Goal: Task Accomplishment & Management: Complete application form

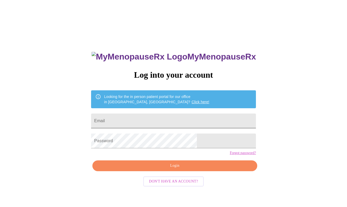
click at [149, 119] on input "Email" at bounding box center [173, 120] width 165 height 15
type input "[EMAIL_ADDRESS][DOMAIN_NAME]"
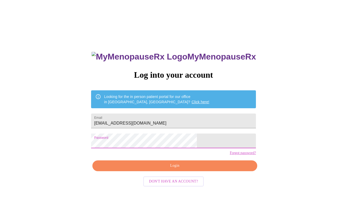
scroll to position [5, 0]
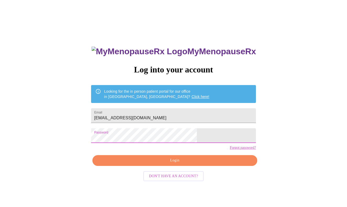
click at [175, 155] on div "MyMenopauseRx Log into your account Looking for the in person patient portal fo…" at bounding box center [174, 141] width 176 height 207
click at [159, 163] on span "Login" at bounding box center [175, 160] width 153 height 7
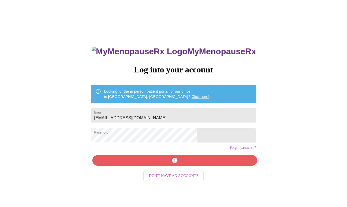
click at [230, 149] on link "Forgot password?" at bounding box center [243, 147] width 26 height 4
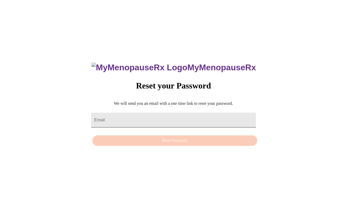
click at [170, 121] on input "Email" at bounding box center [173, 119] width 165 height 15
type input "[EMAIL_ADDRESS][DOMAIN_NAME]"
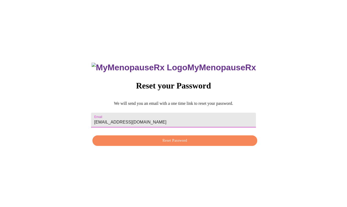
click at [173, 140] on span "Reset Password" at bounding box center [175, 140] width 153 height 7
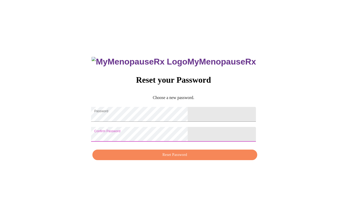
click at [147, 154] on button "Reset Password" at bounding box center [174, 154] width 165 height 11
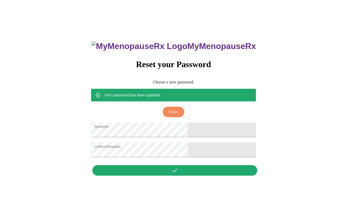
click at [174, 109] on span "Login" at bounding box center [173, 112] width 9 height 7
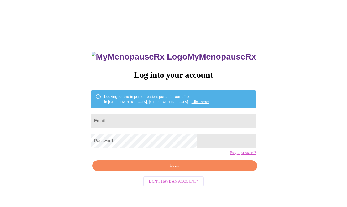
click at [153, 122] on input "Email" at bounding box center [173, 120] width 165 height 15
type input "[EMAIL_ADDRESS][DOMAIN_NAME]"
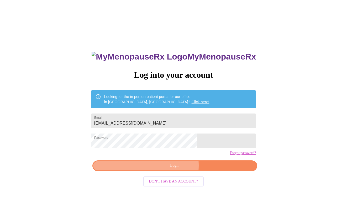
click at [168, 169] on span "Login" at bounding box center [175, 165] width 153 height 7
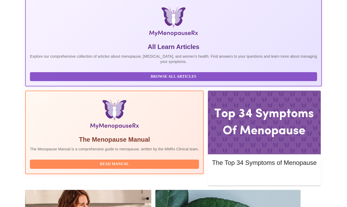
scroll to position [94, 0]
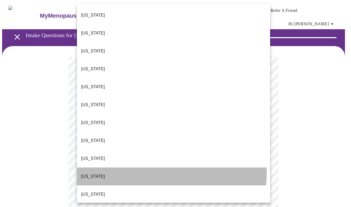
click at [97, 167] on li "[US_STATE]" at bounding box center [173, 176] width 193 height 18
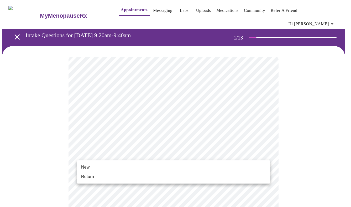
click at [99, 172] on li "Return" at bounding box center [173, 176] width 193 height 9
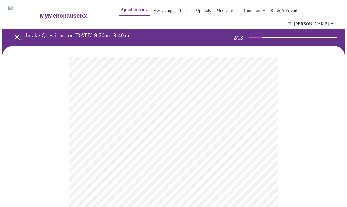
click at [206, 107] on body "MyMenopauseRx Appointments Messaging Labs Uploads Medications Community Refer a…" at bounding box center [173, 163] width 343 height 323
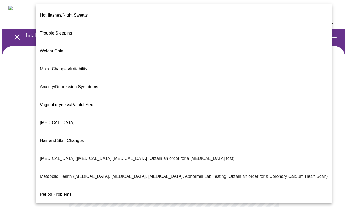
click at [114, 60] on li "Mood Changes/Irritability" at bounding box center [184, 69] width 296 height 18
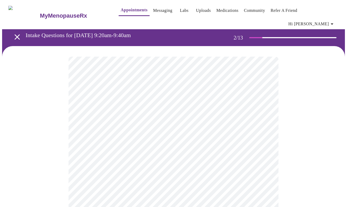
click at [129, 159] on body "MyMenopauseRx Appointments Messaging Labs Uploads Medications Community Refer a…" at bounding box center [173, 162] width 343 height 320
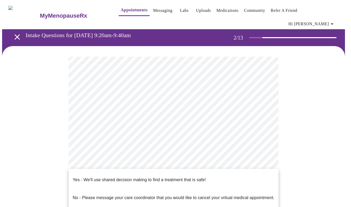
click at [133, 178] on span "Yes - We'll use shared decision making to find a treatment that is safe!" at bounding box center [139, 179] width 133 height 15
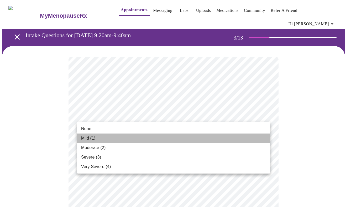
click at [148, 137] on li "Mild (1)" at bounding box center [173, 137] width 193 height 9
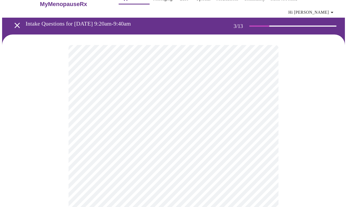
scroll to position [12, 0]
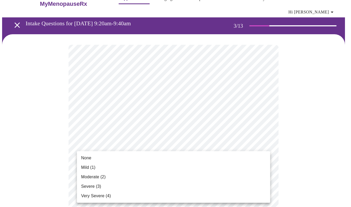
click at [130, 174] on li "Moderate (2)" at bounding box center [173, 176] width 193 height 9
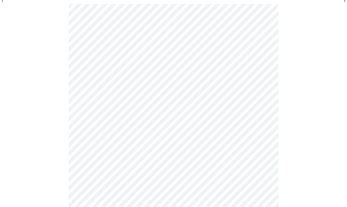
scroll to position [54, 0]
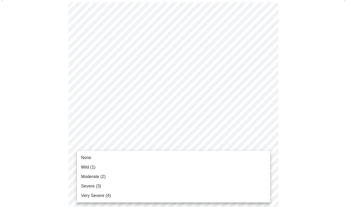
click at [114, 176] on li "Moderate (2)" at bounding box center [173, 176] width 193 height 9
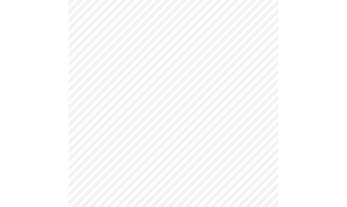
scroll to position [92, 0]
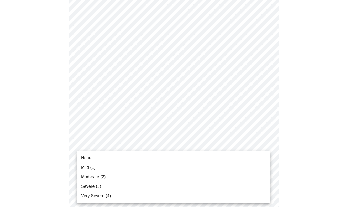
click at [105, 179] on span "Moderate (2)" at bounding box center [93, 176] width 24 height 6
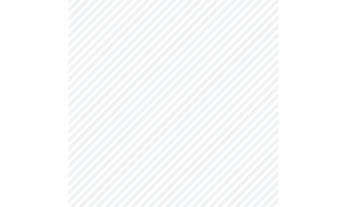
scroll to position [139, 0]
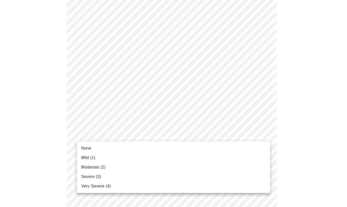
click at [117, 135] on body "MyMenopauseRx Appointments Messaging Labs Uploads Medications Community Refer a…" at bounding box center [173, 201] width 343 height 677
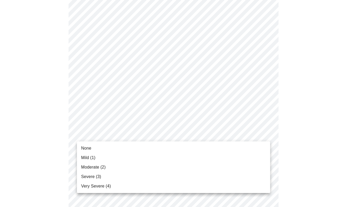
click at [99, 176] on span "Severe (3)" at bounding box center [91, 176] width 20 height 6
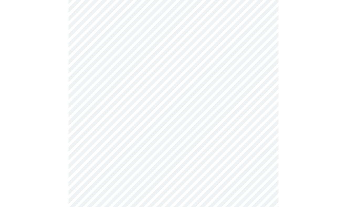
scroll to position [180, 0]
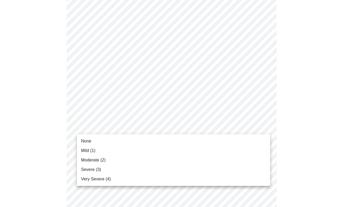
click at [116, 125] on body "MyMenopauseRx Appointments Messaging Labs Uploads Medications Community Refer a…" at bounding box center [173, 156] width 343 height 669
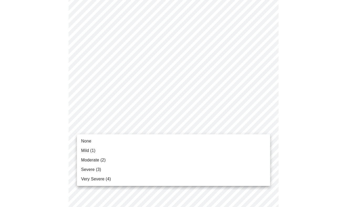
click at [97, 168] on span "Severe (3)" at bounding box center [91, 169] width 20 height 6
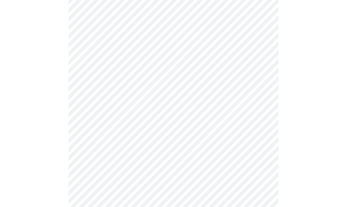
scroll to position [204, 0]
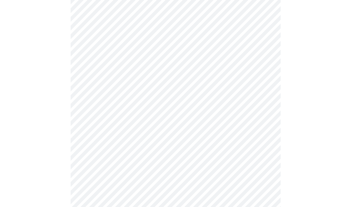
click at [109, 147] on body "MyMenopauseRx Appointments Messaging Labs Uploads Medications Community Refer a…" at bounding box center [175, 129] width 347 height 662
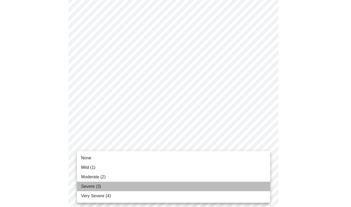
click at [92, 189] on span "Severe (3)" at bounding box center [91, 186] width 20 height 6
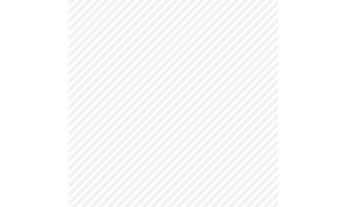
scroll to position [250, 0]
click at [108, 144] on body "MyMenopauseRx Appointments Messaging Labs Uploads Medications Community Refer a…" at bounding box center [173, 79] width 343 height 655
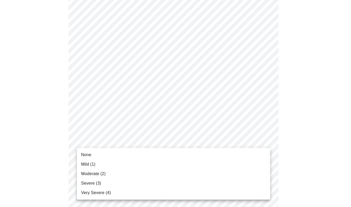
click at [98, 172] on span "Moderate (2)" at bounding box center [93, 173] width 24 height 6
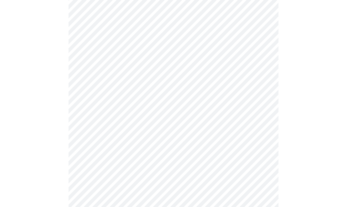
scroll to position [297, 0]
click at [111, 135] on body "MyMenopauseRx Appointments Messaging Labs Uploads Medications Community Refer a…" at bounding box center [173, 28] width 343 height 647
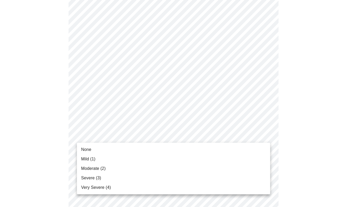
click at [103, 165] on span "Moderate (2)" at bounding box center [93, 168] width 24 height 6
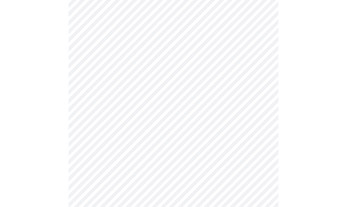
scroll to position [335, 0]
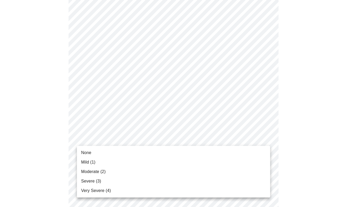
click at [98, 180] on span "Severe (3)" at bounding box center [91, 181] width 20 height 6
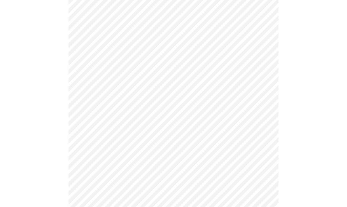
scroll to position [392, 0]
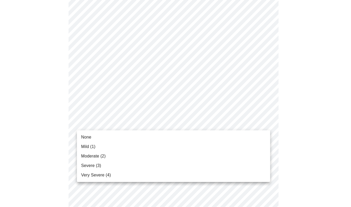
click at [117, 135] on li "None" at bounding box center [173, 136] width 193 height 9
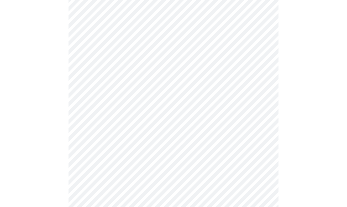
scroll to position [203, 0]
click at [107, 93] on body "MyMenopauseRx Appointments Messaging Labs Uploads Medications Community Refer a…" at bounding box center [173, 51] width 343 height 505
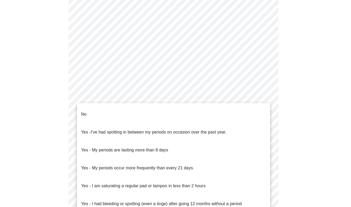
click at [100, 107] on li "No" at bounding box center [173, 114] width 193 height 18
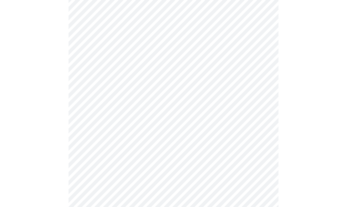
scroll to position [226, 0]
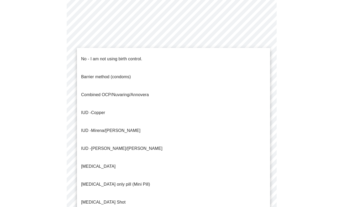
click at [110, 111] on body "MyMenopauseRx Appointments Messaging Labs Uploads Medications Community Refer a…" at bounding box center [173, 27] width 343 height 502
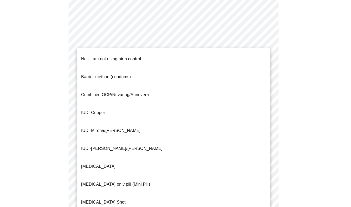
click at [108, 128] on span "Mirena/[PERSON_NAME]" at bounding box center [115, 130] width 49 height 4
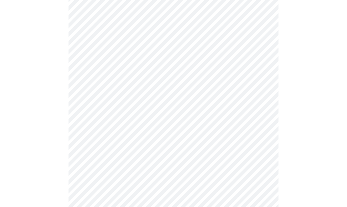
scroll to position [262, 0]
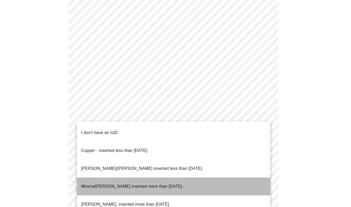
click at [122, 183] on p "Mirena/[PERSON_NAME] inserted more than [DATE]." at bounding box center [132, 186] width 102 height 6
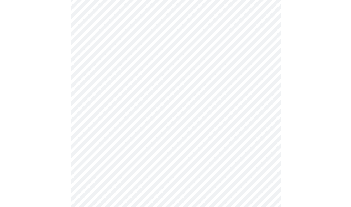
scroll to position [281, 0]
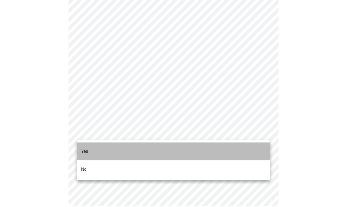
click at [118, 143] on li "Yes" at bounding box center [173, 151] width 193 height 18
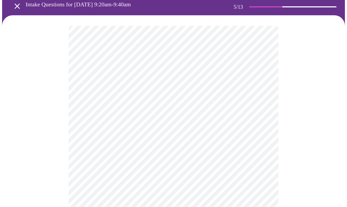
scroll to position [32, 0]
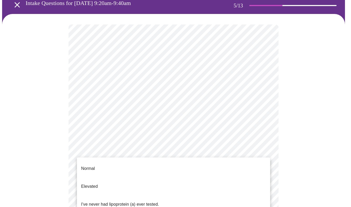
click at [239, 153] on body "MyMenopauseRx Appointments Messaging Labs Uploads Medications Community Refer a…" at bounding box center [175, 168] width 347 height 396
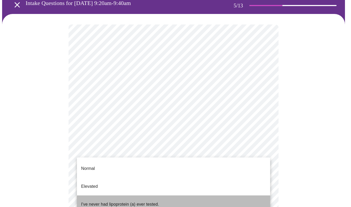
click at [212, 195] on li "I've never had lipoprotein (a) ever tested." at bounding box center [173, 204] width 193 height 18
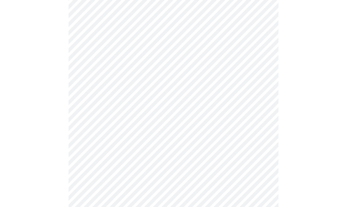
scroll to position [1414, 0]
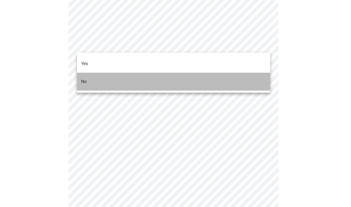
click at [119, 73] on li "No" at bounding box center [173, 82] width 193 height 18
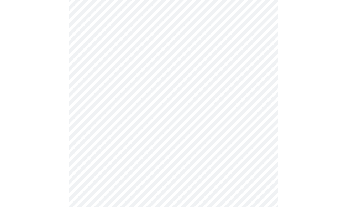
scroll to position [374, 0]
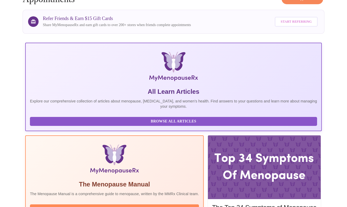
scroll to position [135, 0]
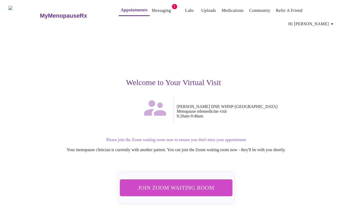
click at [219, 182] on span "Join Zoom Waiting Room" at bounding box center [176, 187] width 99 height 10
